Goal: Task Accomplishment & Management: Manage account settings

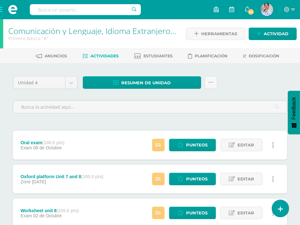
scroll to position [215, 0]
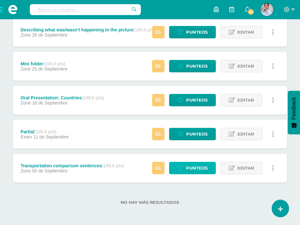
click at [188, 170] on span "Punteos" at bounding box center [196, 168] width 21 height 12
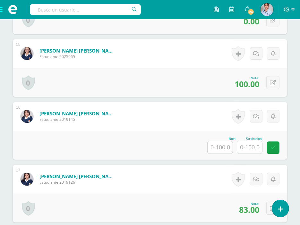
scroll to position [1087, 0]
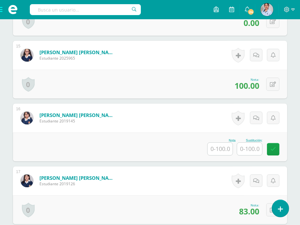
click at [216, 150] on input "text" at bounding box center [219, 149] width 25 height 13
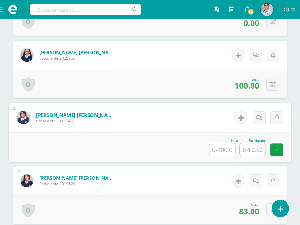
scroll to position [1088, 0]
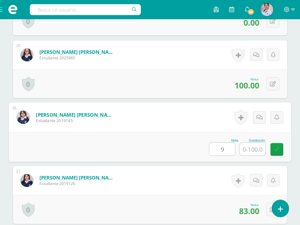
type input "90"
click at [274, 151] on icon at bounding box center [277, 149] width 6 height 5
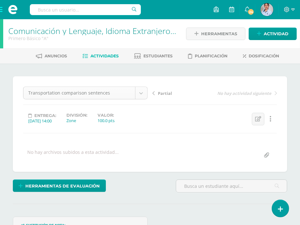
scroll to position [38, 0]
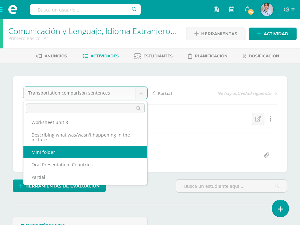
scroll to position [40, 0]
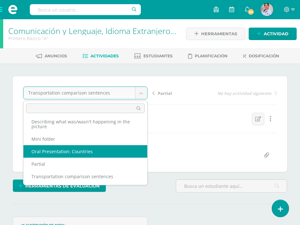
select select "/dashboard/teacher/grade-activity/129193/"
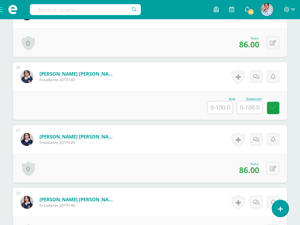
scroll to position [1117, 0]
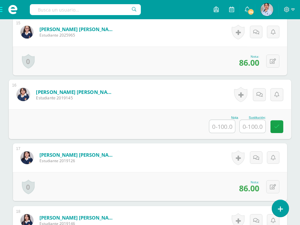
click at [218, 122] on input "text" at bounding box center [222, 126] width 26 height 13
type input "1"
type input "50"
click at [276, 124] on icon at bounding box center [277, 126] width 6 height 5
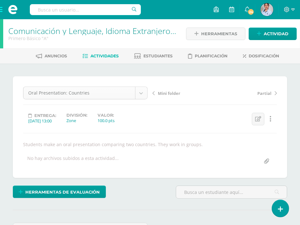
scroll to position [13, 0]
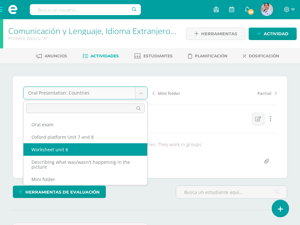
scroll to position [40, 0]
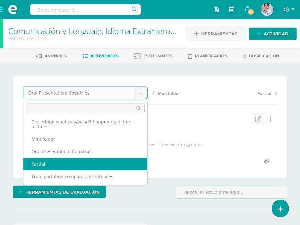
select select "/dashboard/teacher/grade-activity/129194/"
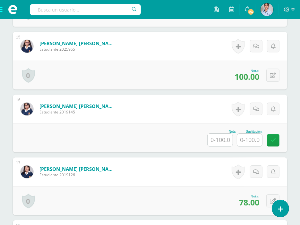
scroll to position [1103, 0]
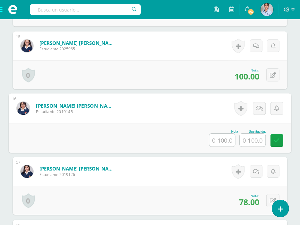
click at [219, 137] on input "text" at bounding box center [222, 140] width 26 height 13
type input "48"
click at [277, 141] on icon at bounding box center [277, 140] width 6 height 5
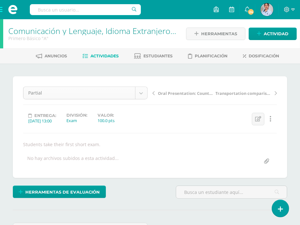
scroll to position [26, 0]
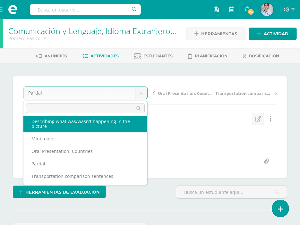
scroll to position [40, 0]
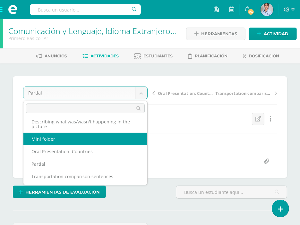
select select "/dashboard/teacher/grade-activity/129259/"
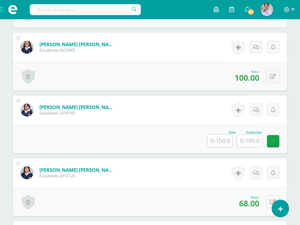
scroll to position [1110, 0]
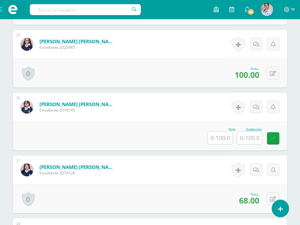
click at [216, 136] on input "text" at bounding box center [219, 138] width 25 height 13
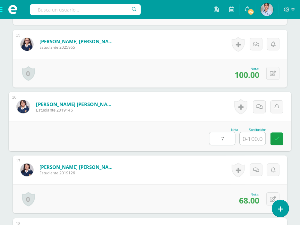
type input "74"
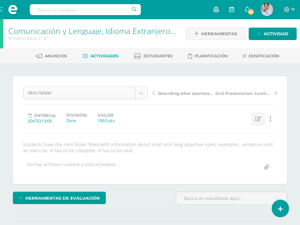
scroll to position [1, 0]
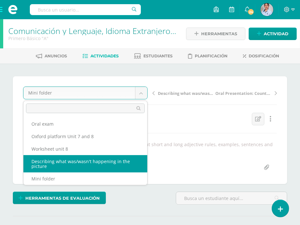
select select "/dashboard/teacher/grade-activity/129261/"
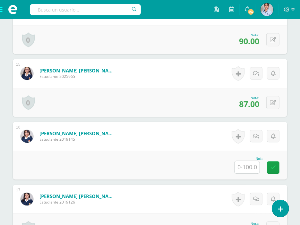
scroll to position [1050, 0]
click at [247, 163] on input "text" at bounding box center [246, 167] width 25 height 13
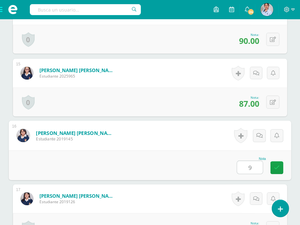
type input "94"
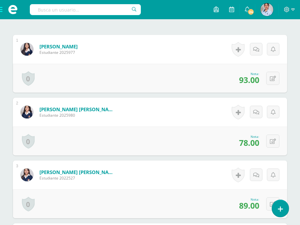
scroll to position [0, 0]
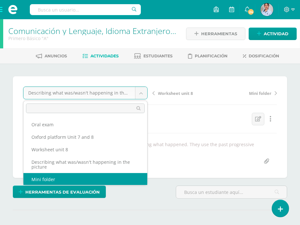
scroll to position [1, 0]
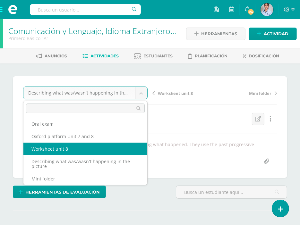
select select "/dashboard/teacher/grade-activity/129262/"
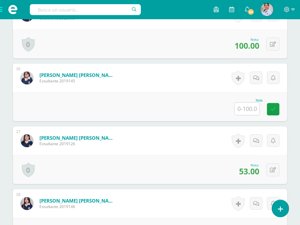
scroll to position [1105, 0]
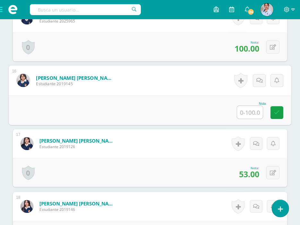
click at [246, 112] on input "text" at bounding box center [250, 112] width 26 height 13
type input "75"
click at [277, 111] on icon at bounding box center [277, 112] width 6 height 5
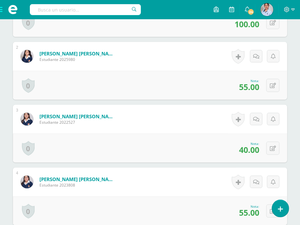
scroll to position [0, 0]
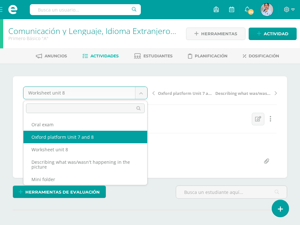
select select "/dashboard/teacher/grade-activity/129267/"
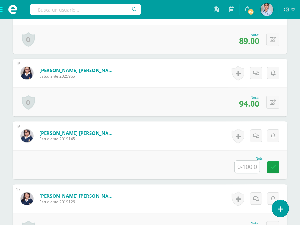
scroll to position [1056, 0]
click at [243, 167] on input "text" at bounding box center [246, 167] width 25 height 13
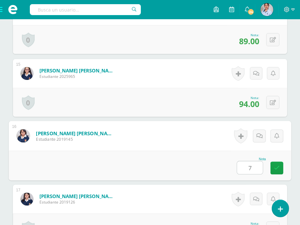
type input "79"
click at [278, 165] on icon at bounding box center [277, 167] width 6 height 5
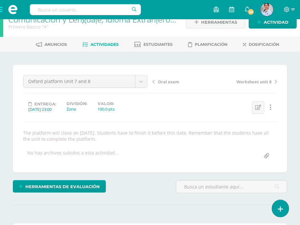
scroll to position [0, 0]
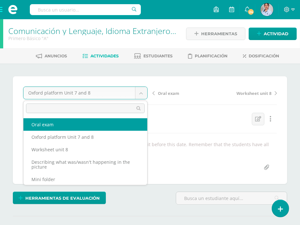
select select "/dashboard/teacher/grade-activity/129265/"
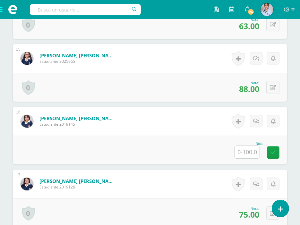
scroll to position [1066, 0]
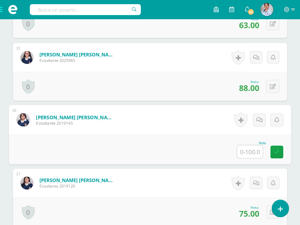
click at [244, 149] on input "text" at bounding box center [250, 151] width 26 height 13
type input "64"
click at [277, 152] on icon at bounding box center [277, 151] width 6 height 5
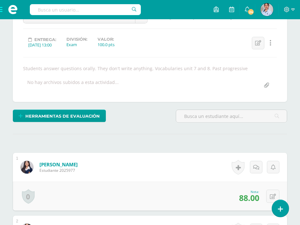
scroll to position [0, 0]
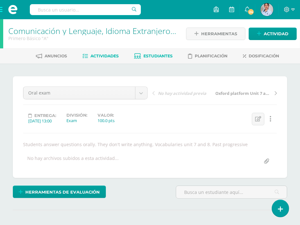
click at [153, 55] on span "Estudiantes" at bounding box center [158, 56] width 29 height 5
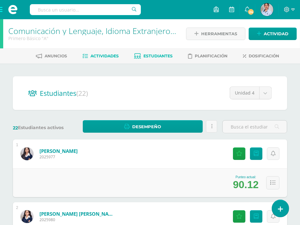
click at [98, 56] on span "Actividades" at bounding box center [105, 56] width 28 height 5
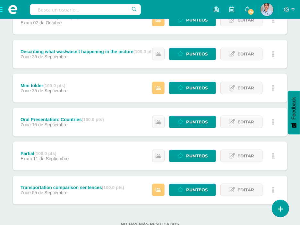
scroll to position [196, 0]
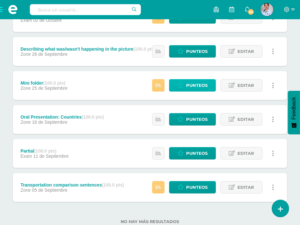
click at [193, 83] on span "Punteos" at bounding box center [196, 86] width 21 height 12
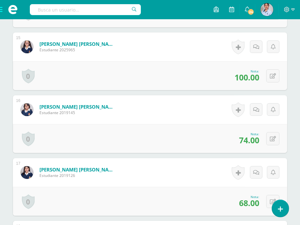
scroll to position [1108, 0]
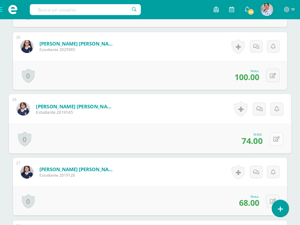
click at [272, 138] on button at bounding box center [276, 138] width 13 height 13
click at [203, 141] on input "74.00" at bounding box center [205, 140] width 26 height 13
type input "48.00"
click at [259, 138] on icon at bounding box center [259, 140] width 6 height 5
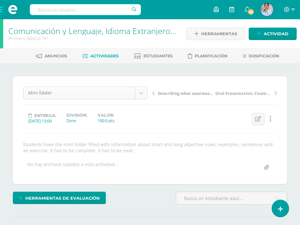
scroll to position [1, 0]
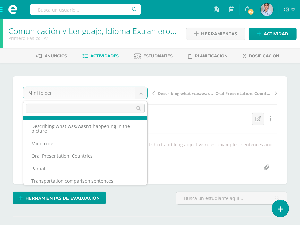
scroll to position [40, 0]
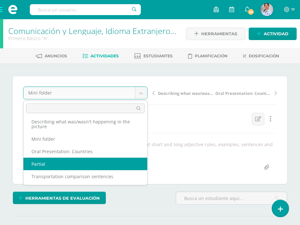
select select "/dashboard/teacher/grade-activity/129194/"
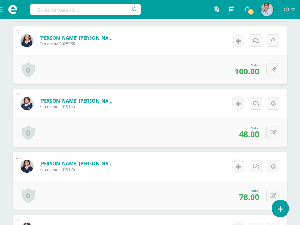
scroll to position [1105, 0]
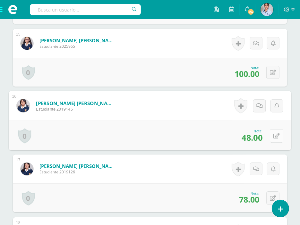
click at [274, 135] on icon at bounding box center [276, 135] width 6 height 5
click at [204, 137] on input "48.00" at bounding box center [205, 137] width 26 height 13
type input "74.00"
click at [260, 137] on icon at bounding box center [259, 137] width 6 height 5
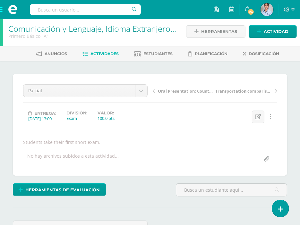
scroll to position [0, 0]
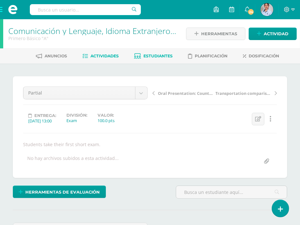
click at [158, 57] on span "Estudiantes" at bounding box center [158, 56] width 29 height 5
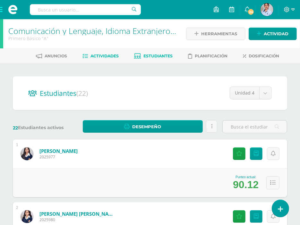
click at [104, 57] on span "Actividades" at bounding box center [105, 56] width 28 height 5
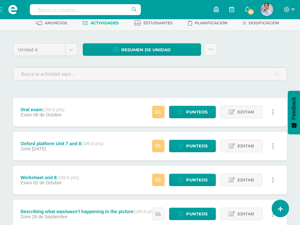
scroll to position [33, 0]
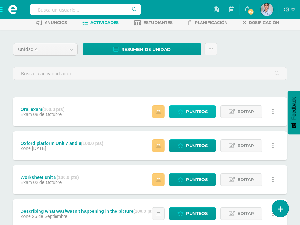
click at [194, 109] on span "Punteos" at bounding box center [196, 112] width 21 height 12
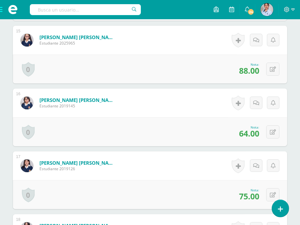
scroll to position [1083, 0]
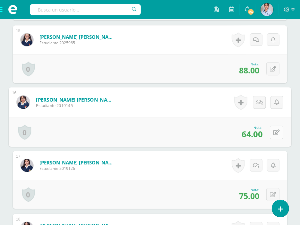
click at [273, 130] on icon at bounding box center [276, 132] width 6 height 5
click at [231, 135] on input "64.00" at bounding box center [233, 134] width 26 height 13
type input "60.00"
click at [259, 136] on icon at bounding box center [259, 133] width 6 height 5
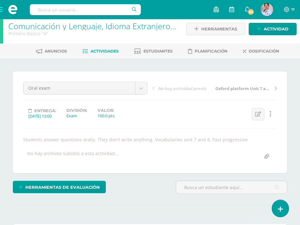
scroll to position [0, 0]
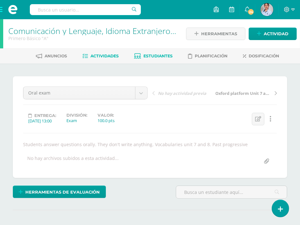
click at [150, 55] on span "Estudiantes" at bounding box center [158, 56] width 29 height 5
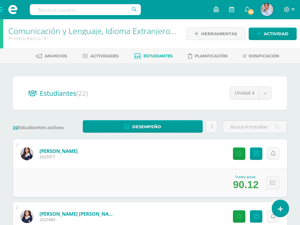
click at [1, 10] on span at bounding box center [13, 9] width 26 height 19
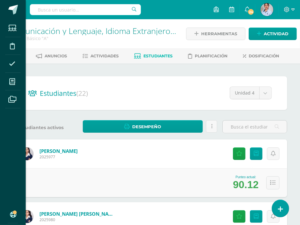
click at [80, 69] on div "Estudiantes Disciplina Asistencia Mis cursos Archivos Soporte Ayuda Reportar un…" at bounding box center [150, 112] width 300 height 225
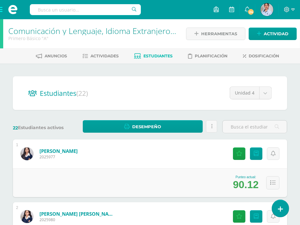
click at [3, 10] on span at bounding box center [13, 9] width 26 height 19
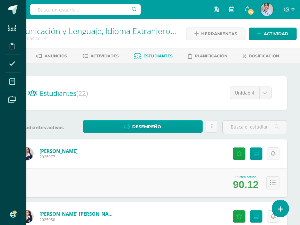
click at [13, 79] on icon at bounding box center [12, 82] width 6 height 6
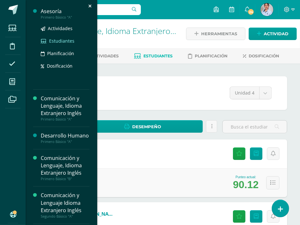
click at [55, 41] on span "Estudiantes" at bounding box center [61, 41] width 25 height 6
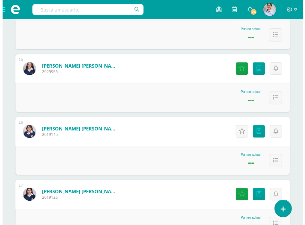
scroll to position [965, 0]
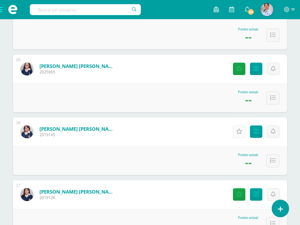
click at [237, 131] on icon at bounding box center [239, 131] width 6 height 5
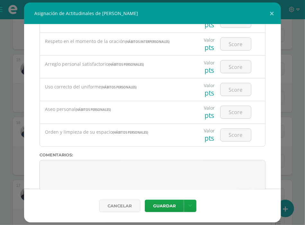
scroll to position [1072, 0]
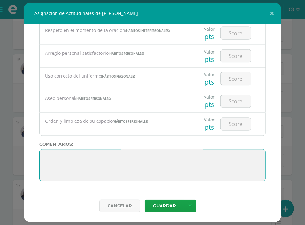
click at [131, 176] on textarea at bounding box center [152, 165] width 226 height 32
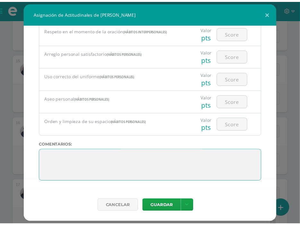
scroll to position [0, 0]
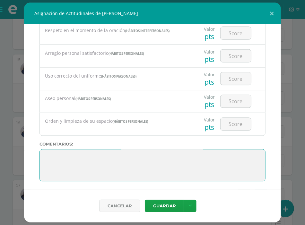
drag, startPoint x: 111, startPoint y: 179, endPoint x: 36, endPoint y: 126, distance: 91.6
click at [36, 126] on div "Todas las Categorias Todas las Categorias HÁBITO DE TRABAJO Y ESTUDIO HÁBITOS I…" at bounding box center [152, 106] width 256 height 165
click at [57, 152] on textarea at bounding box center [152, 165] width 226 height 32
drag, startPoint x: 50, startPoint y: 154, endPoint x: 54, endPoint y: 148, distance: 6.9
click at [54, 149] on textarea at bounding box center [152, 165] width 226 height 32
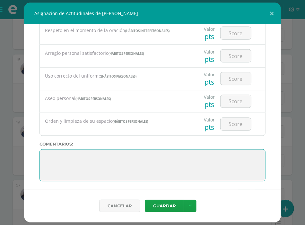
click at [49, 152] on textarea at bounding box center [152, 165] width 226 height 32
type textarea "V"
drag, startPoint x: 85, startPoint y: 155, endPoint x: 46, endPoint y: 152, distance: 38.7
click at [46, 152] on textarea at bounding box center [152, 165] width 226 height 32
click at [77, 155] on textarea at bounding box center [152, 165] width 226 height 32
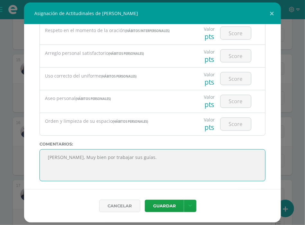
click at [69, 154] on textarea at bounding box center [152, 165] width 226 height 32
click at [137, 155] on textarea at bounding box center [152, 165] width 226 height 32
click at [104, 162] on textarea at bounding box center [152, 165] width 226 height 32
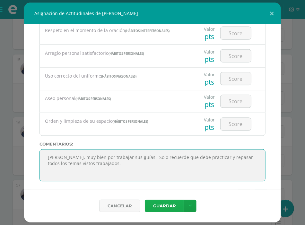
type textarea "Marlen, muy bien por trabajar sus guías. Solo recuerde que debe practicar y rep…"
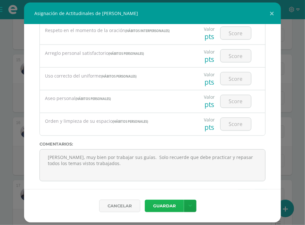
click at [164, 205] on button "Guardar" at bounding box center [164, 206] width 39 height 13
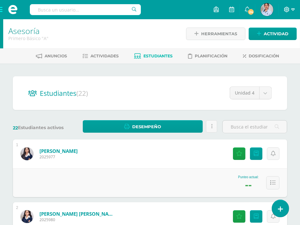
click at [290, 10] on span at bounding box center [289, 9] width 11 height 7
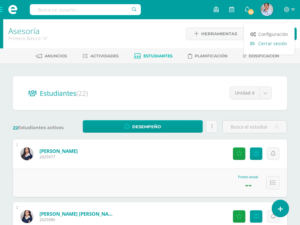
click at [258, 44] on span "Cerrar sesión" at bounding box center [272, 43] width 29 height 6
